Goal: Transaction & Acquisition: Purchase product/service

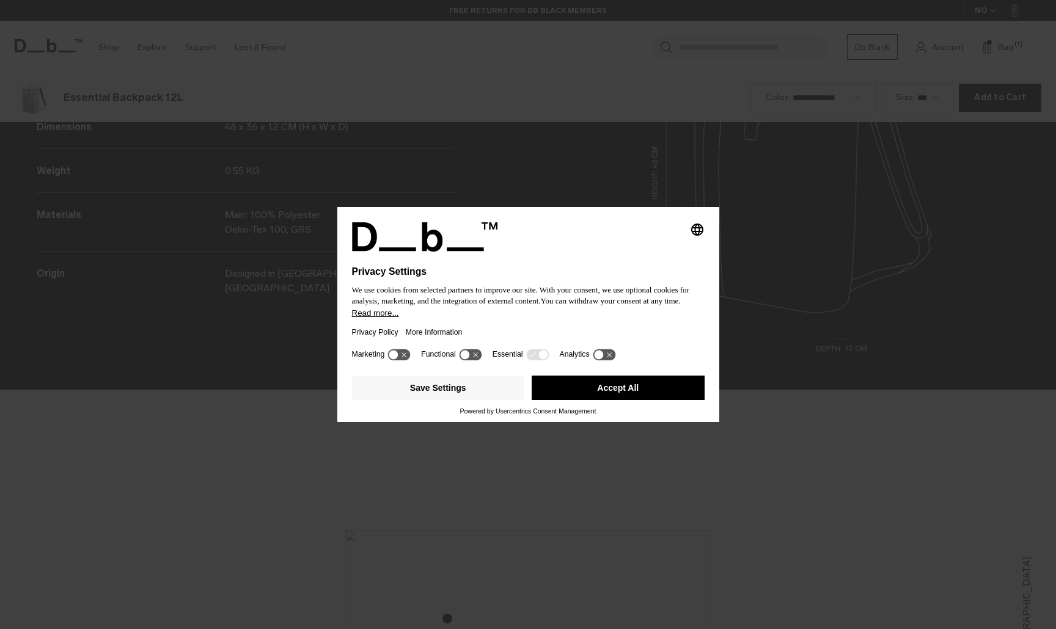
scroll to position [1888, 0]
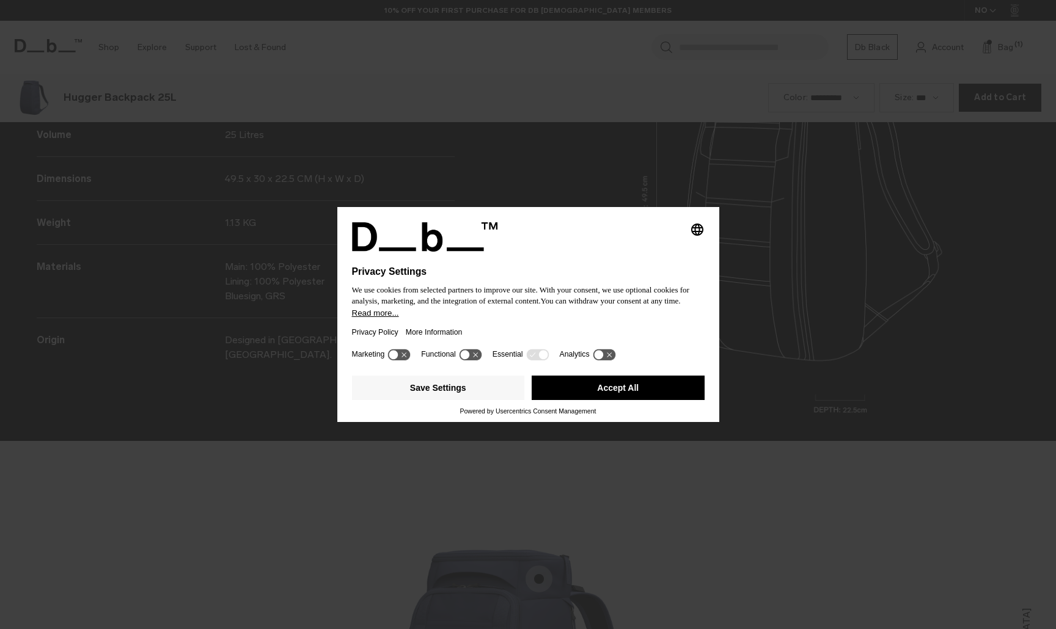
scroll to position [1888, 0]
